Goal: Transaction & Acquisition: Purchase product/service

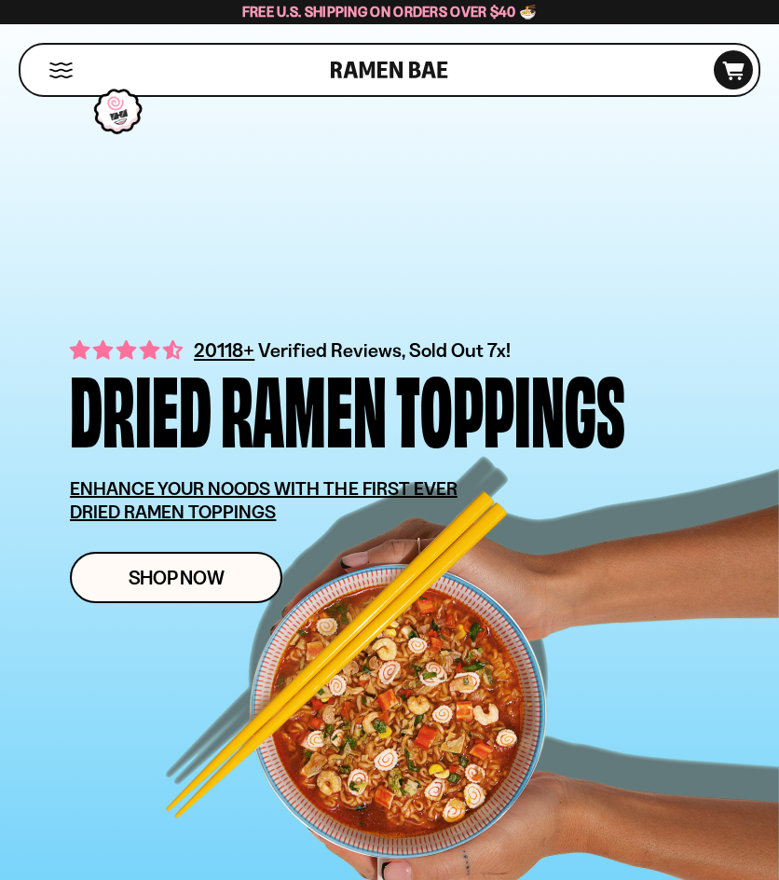
click at [70, 65] on button "Mobile Menu Trigger" at bounding box center [60, 70] width 25 height 16
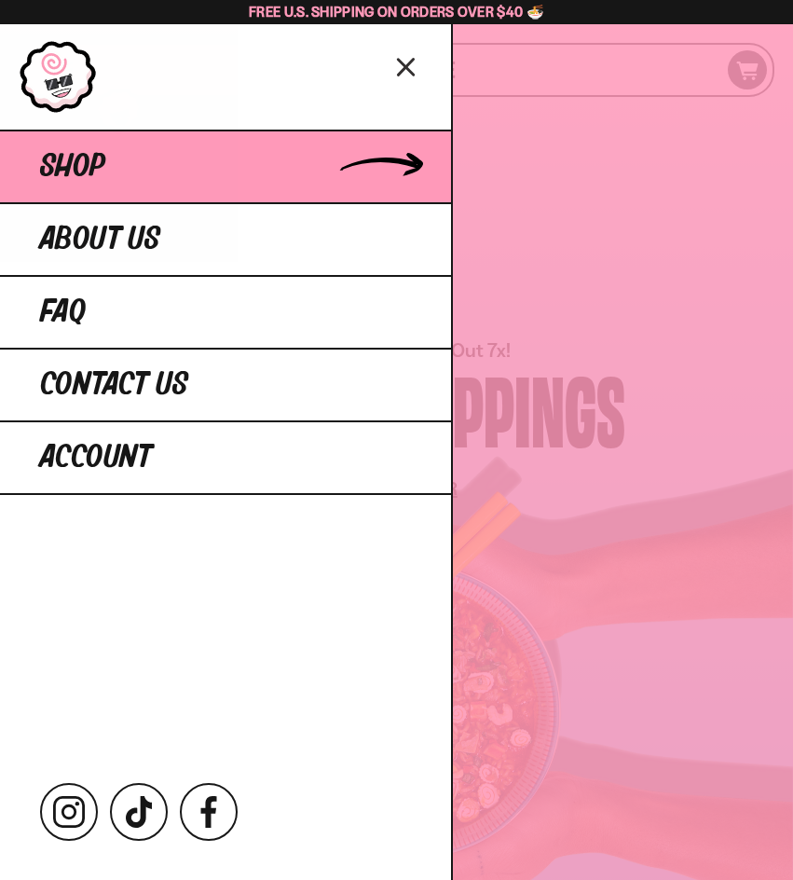
click at [78, 167] on span "Shop" at bounding box center [72, 167] width 65 height 34
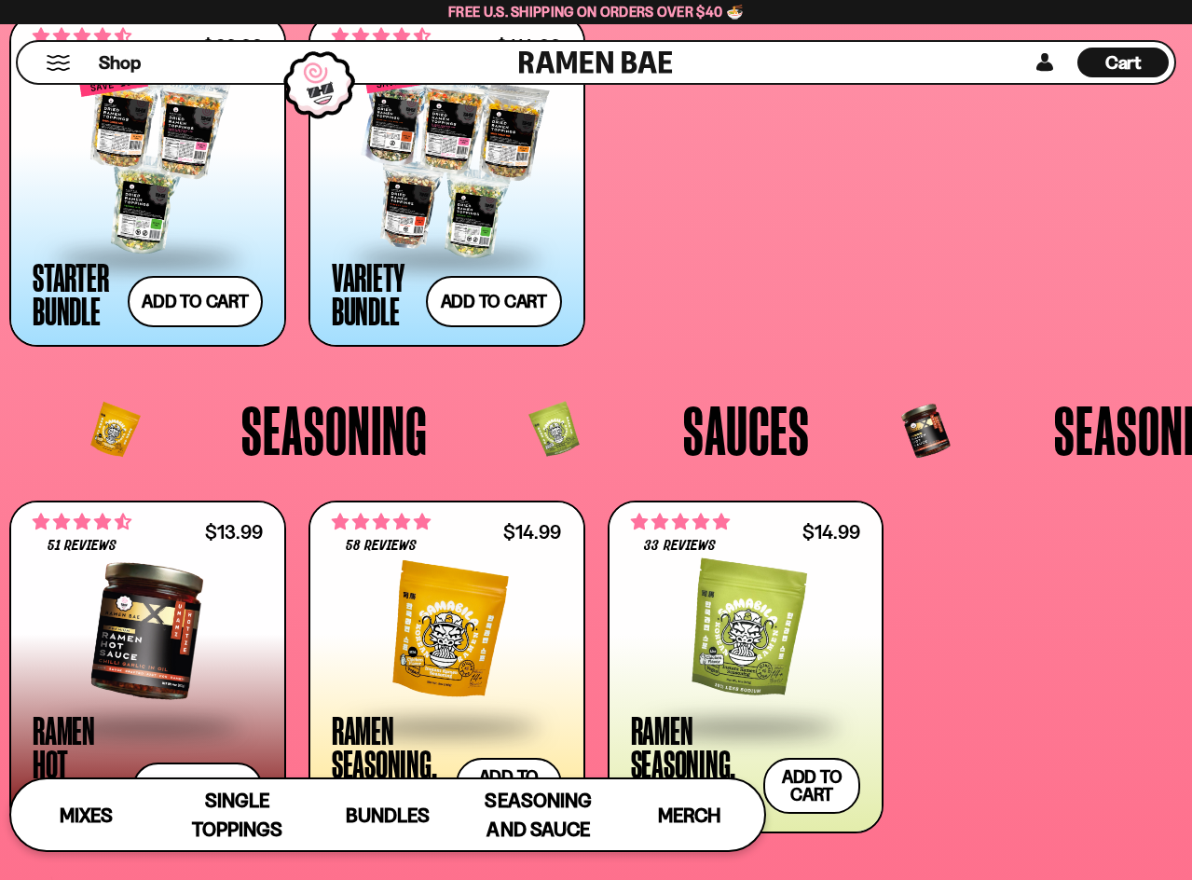
scroll to position [3485, 0]
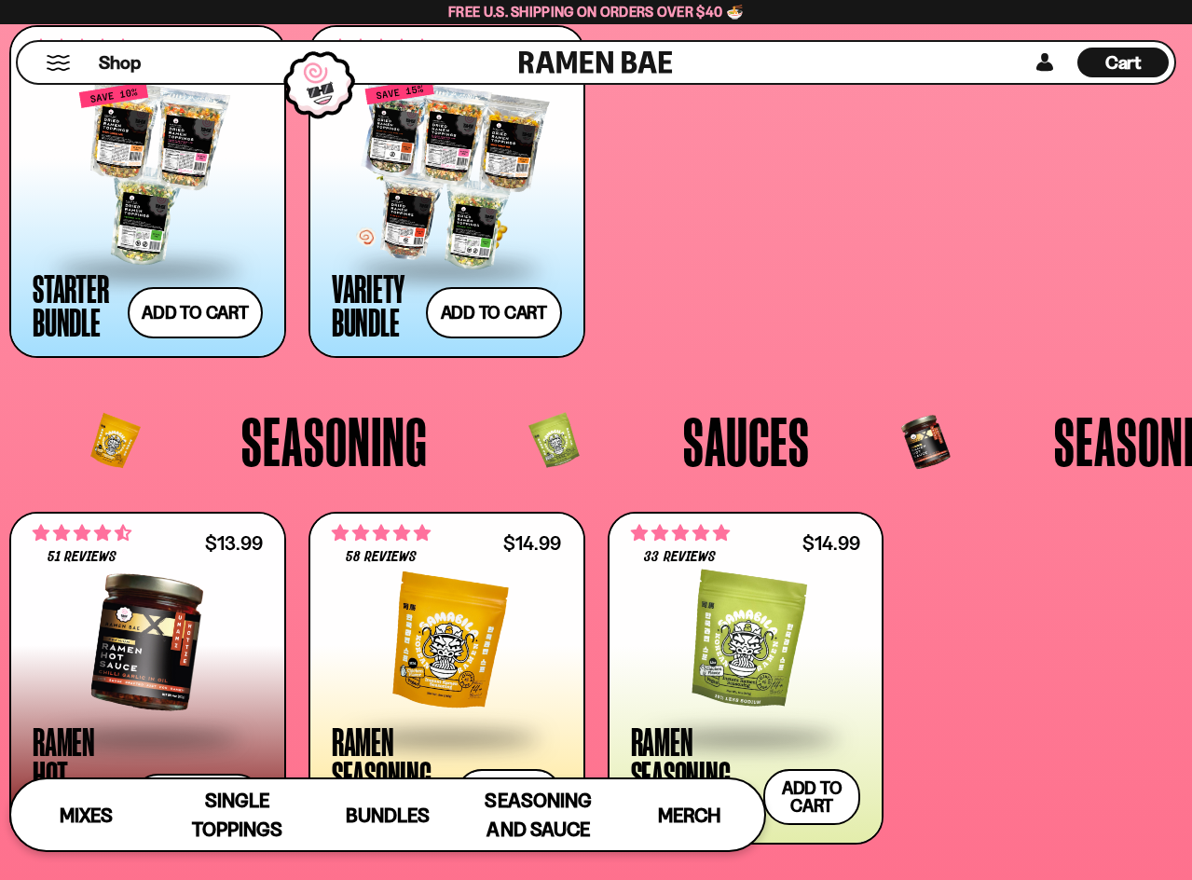
click at [434, 202] on div at bounding box center [447, 174] width 230 height 186
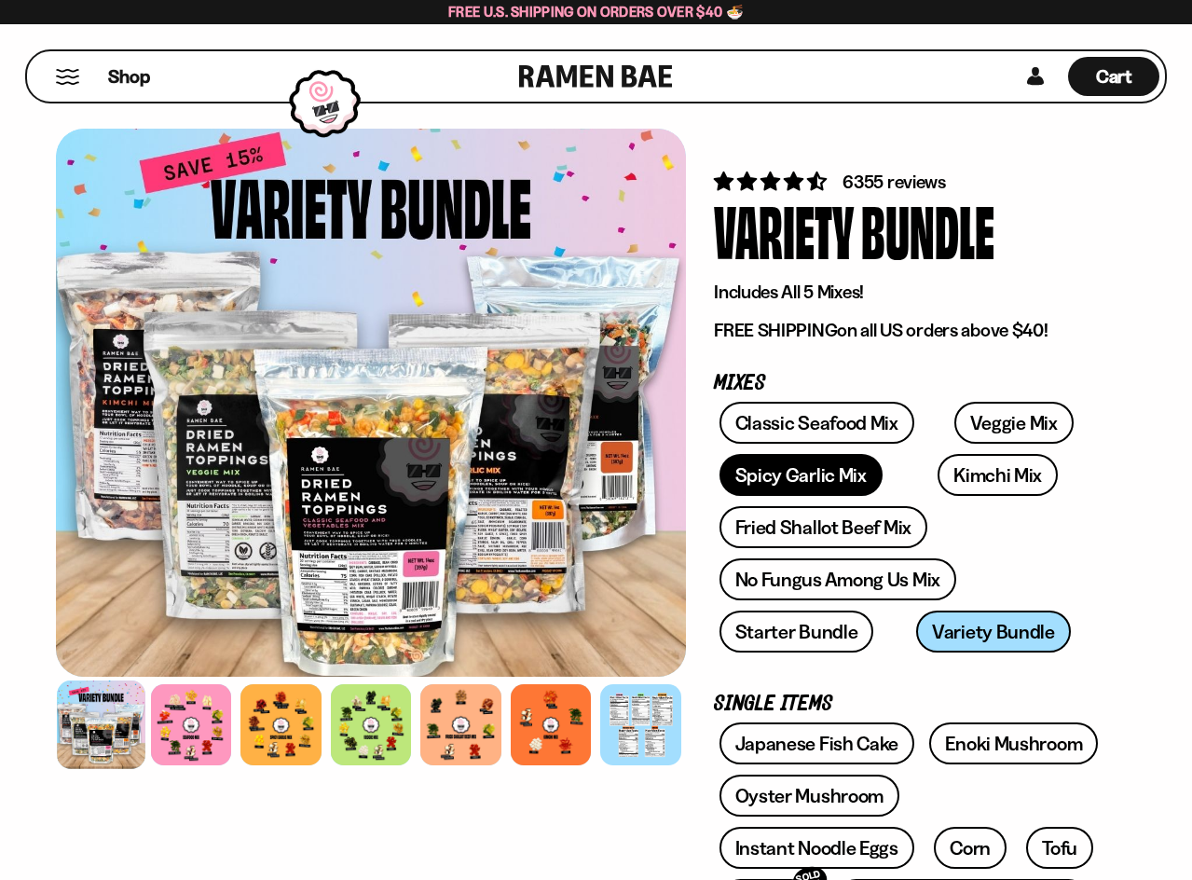
click at [799, 477] on link "Spicy Garlic Mix" at bounding box center [801, 475] width 163 height 42
